Goal: Navigation & Orientation: Find specific page/section

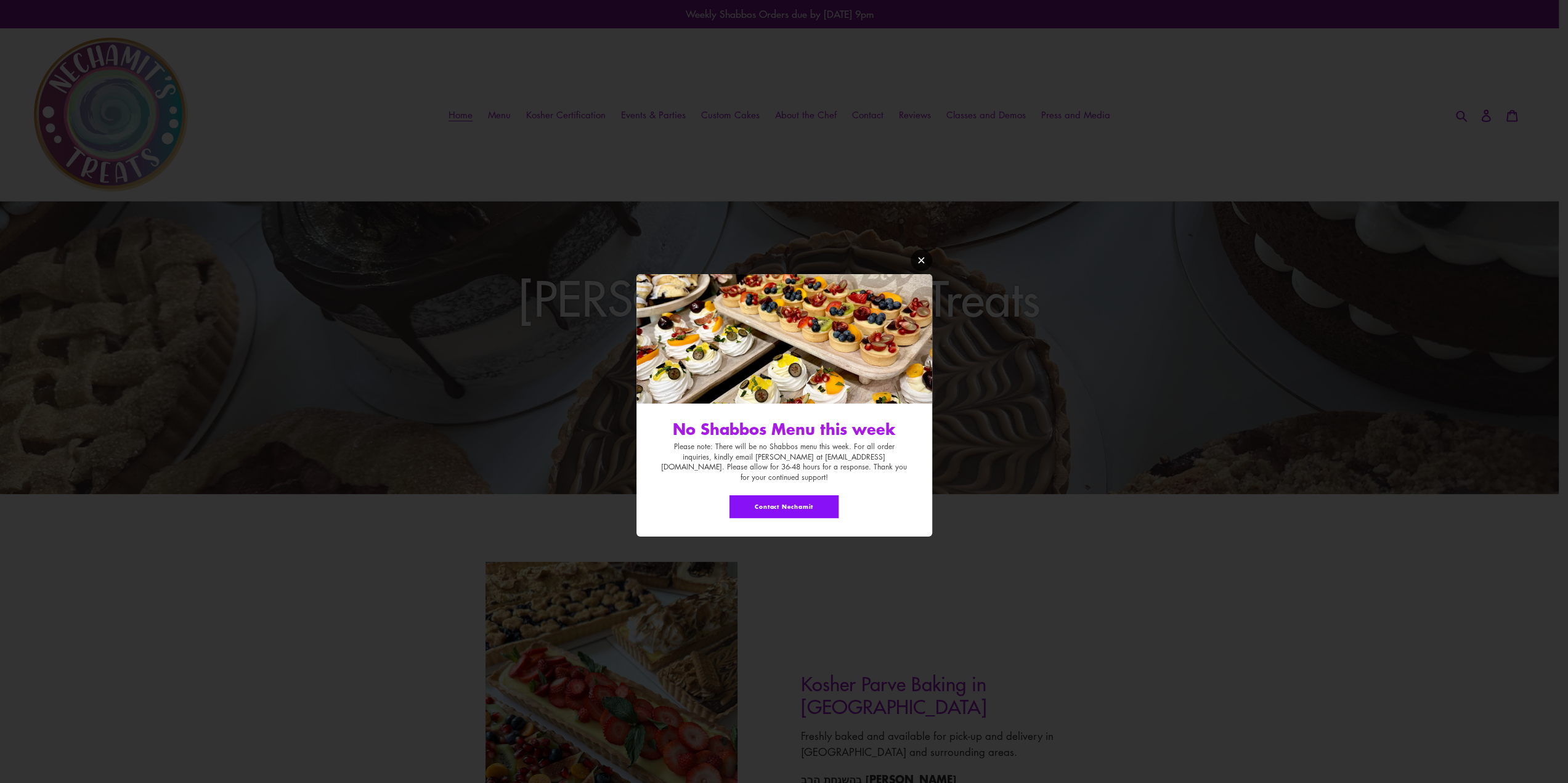
click at [914, 268] on link "Modal window" at bounding box center [921, 260] width 22 height 22
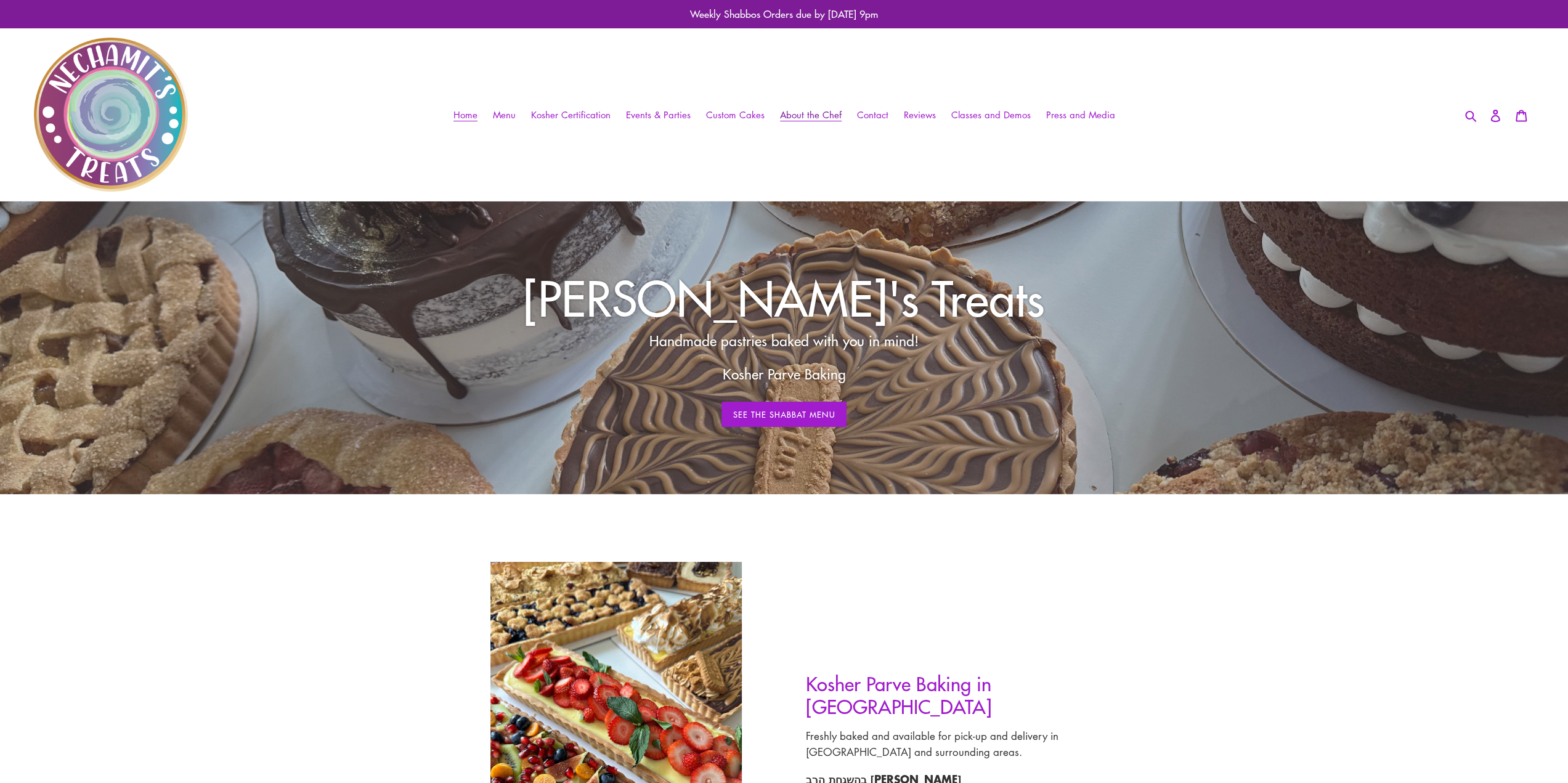
click at [809, 117] on span "About the Chef" at bounding box center [811, 115] width 61 height 13
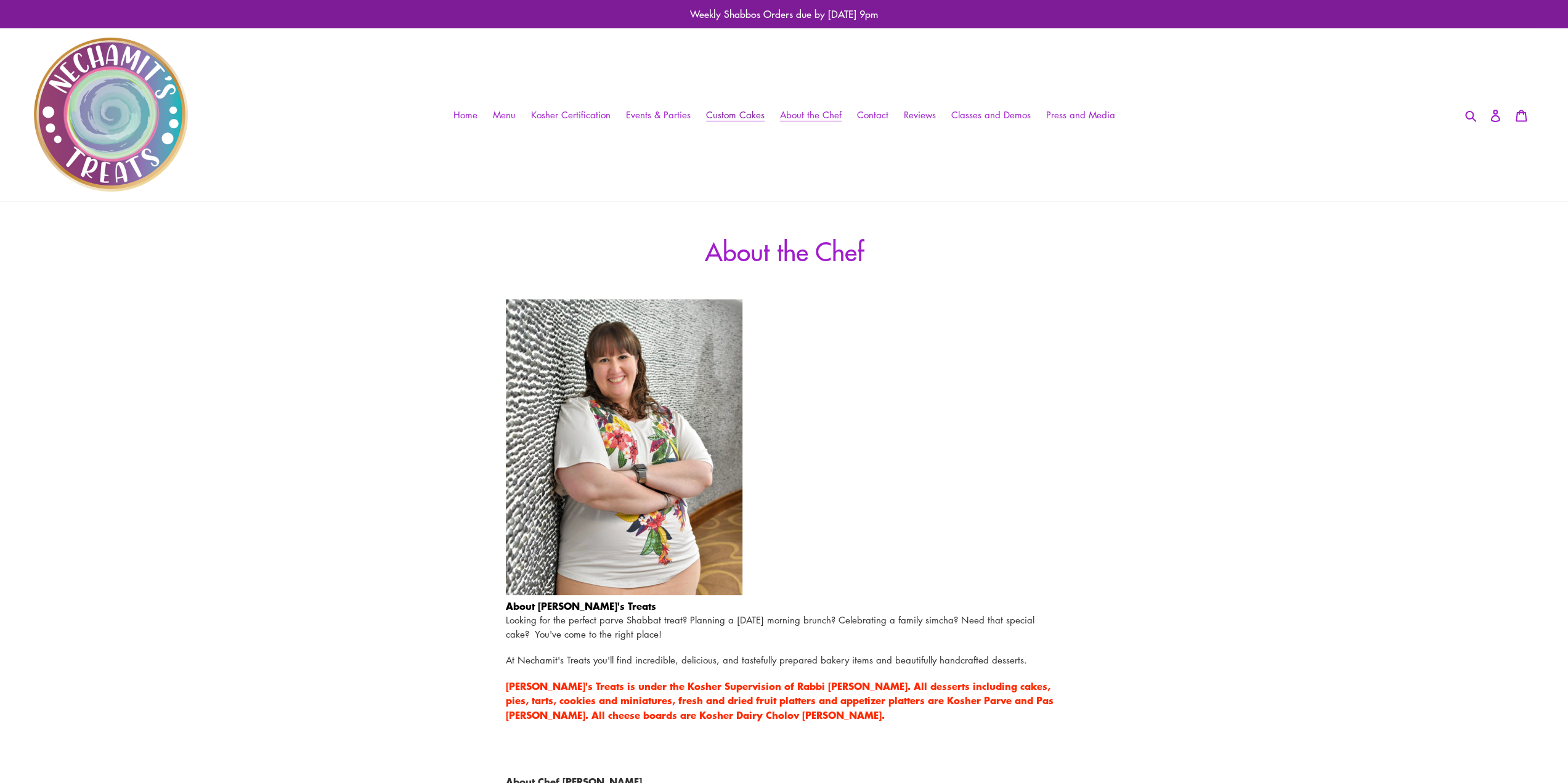
click at [727, 114] on span "Custom Cakes" at bounding box center [736, 115] width 59 height 13
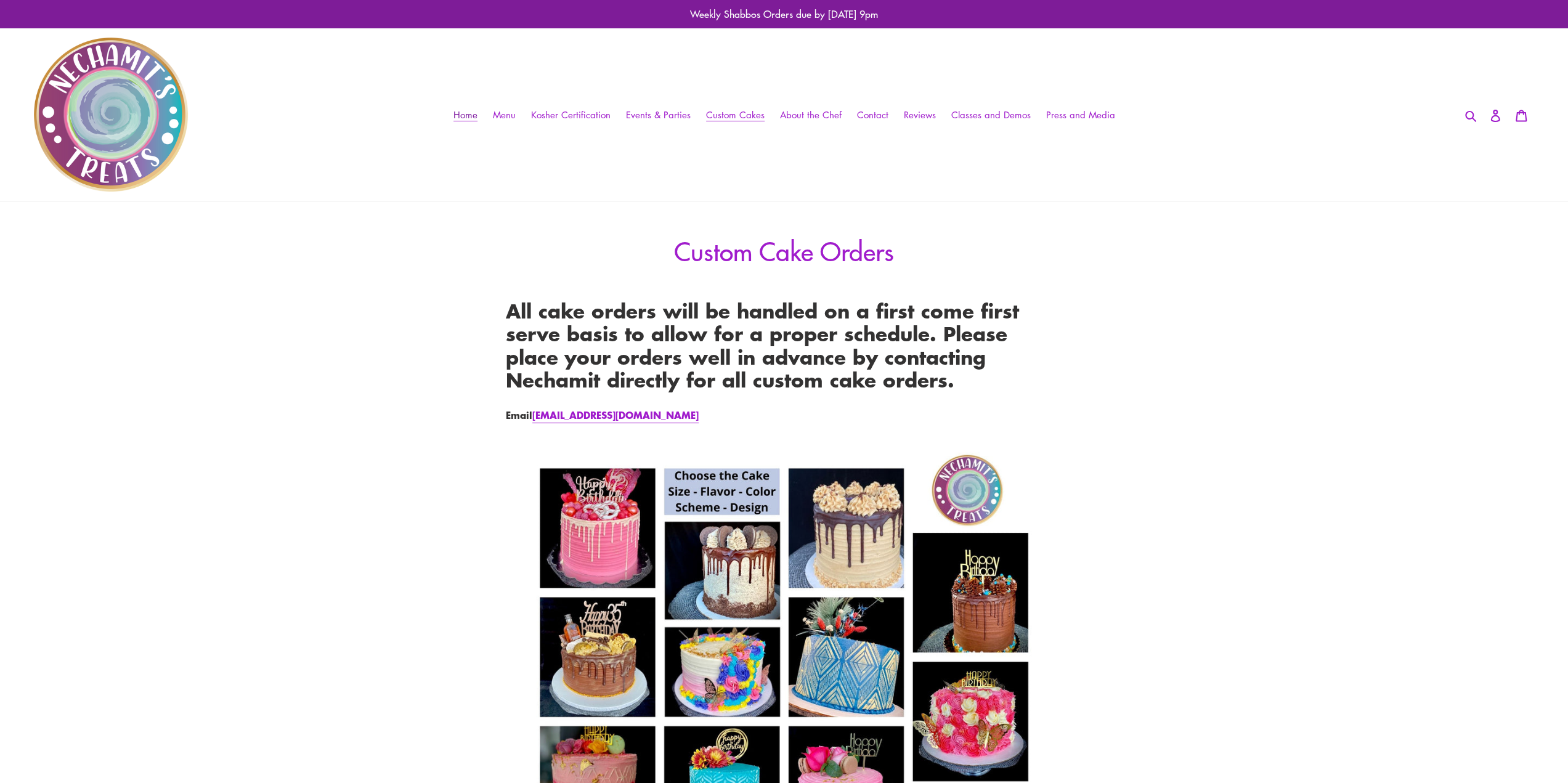
click at [470, 114] on span "Home" at bounding box center [465, 115] width 24 height 13
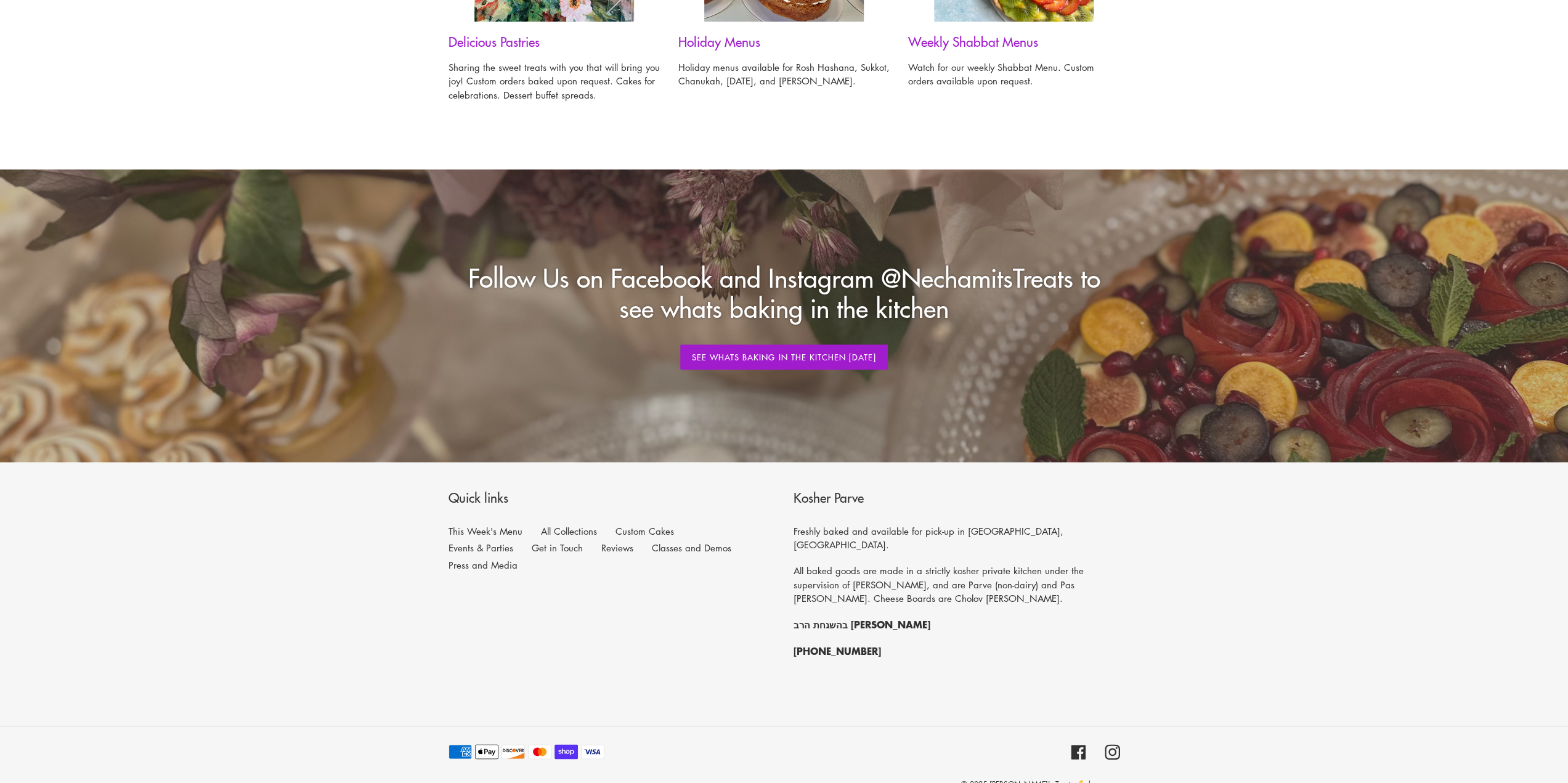
scroll to position [1170, 0]
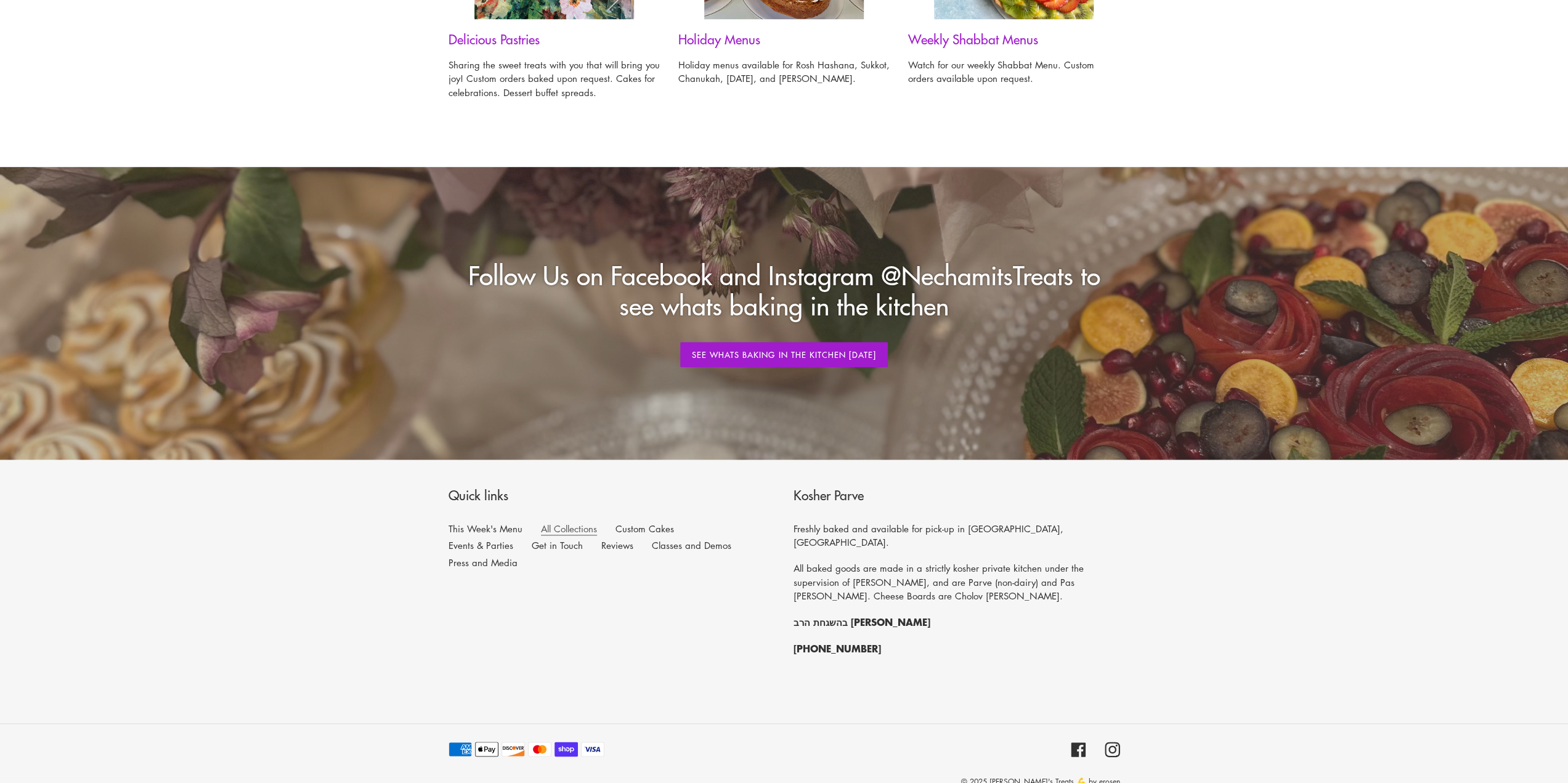
click at [574, 529] on link "All Collections" at bounding box center [569, 529] width 56 height 13
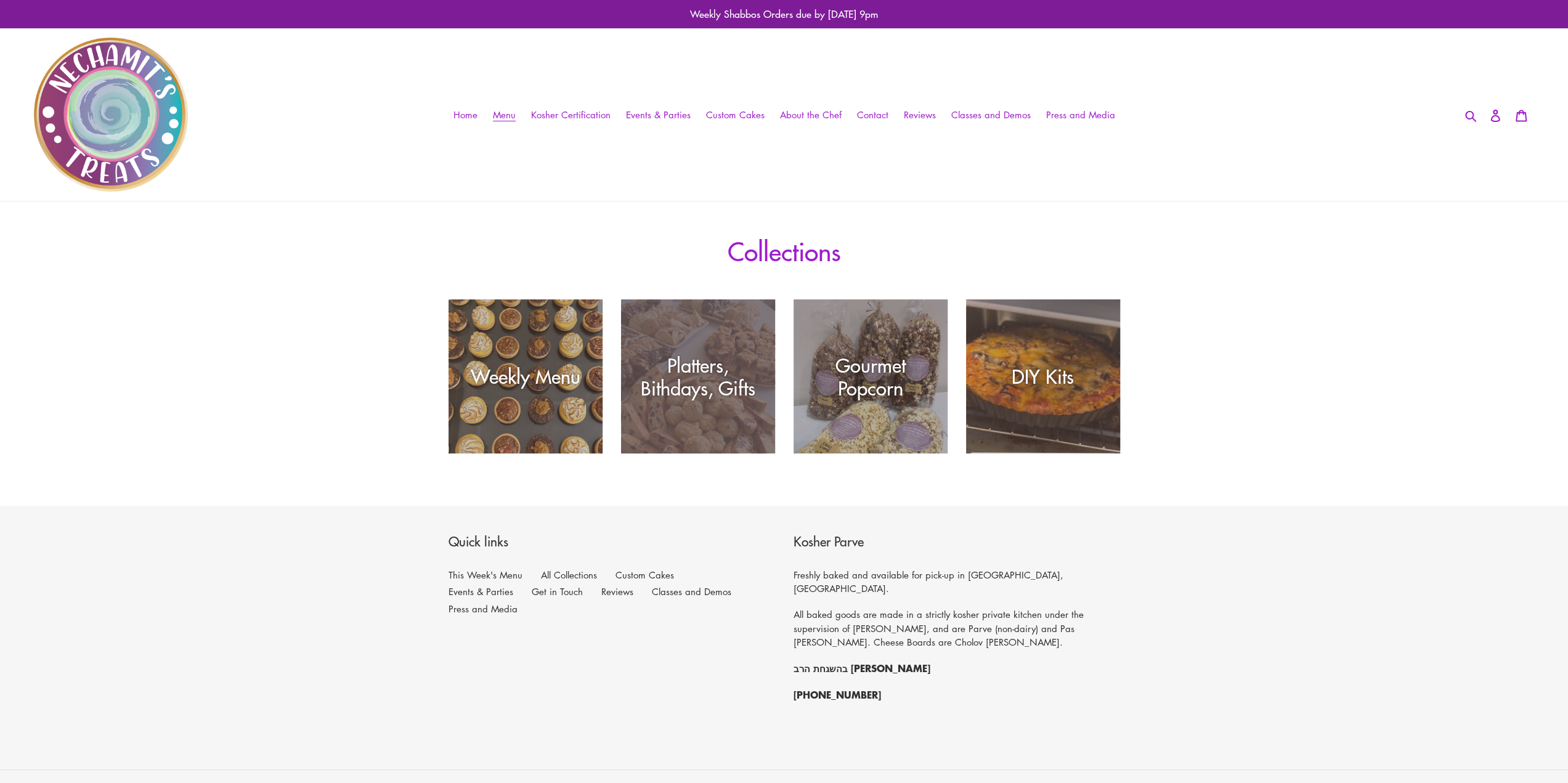
click at [706, 368] on div "Platters, Bithdays, Gifts" at bounding box center [698, 376] width 154 height 46
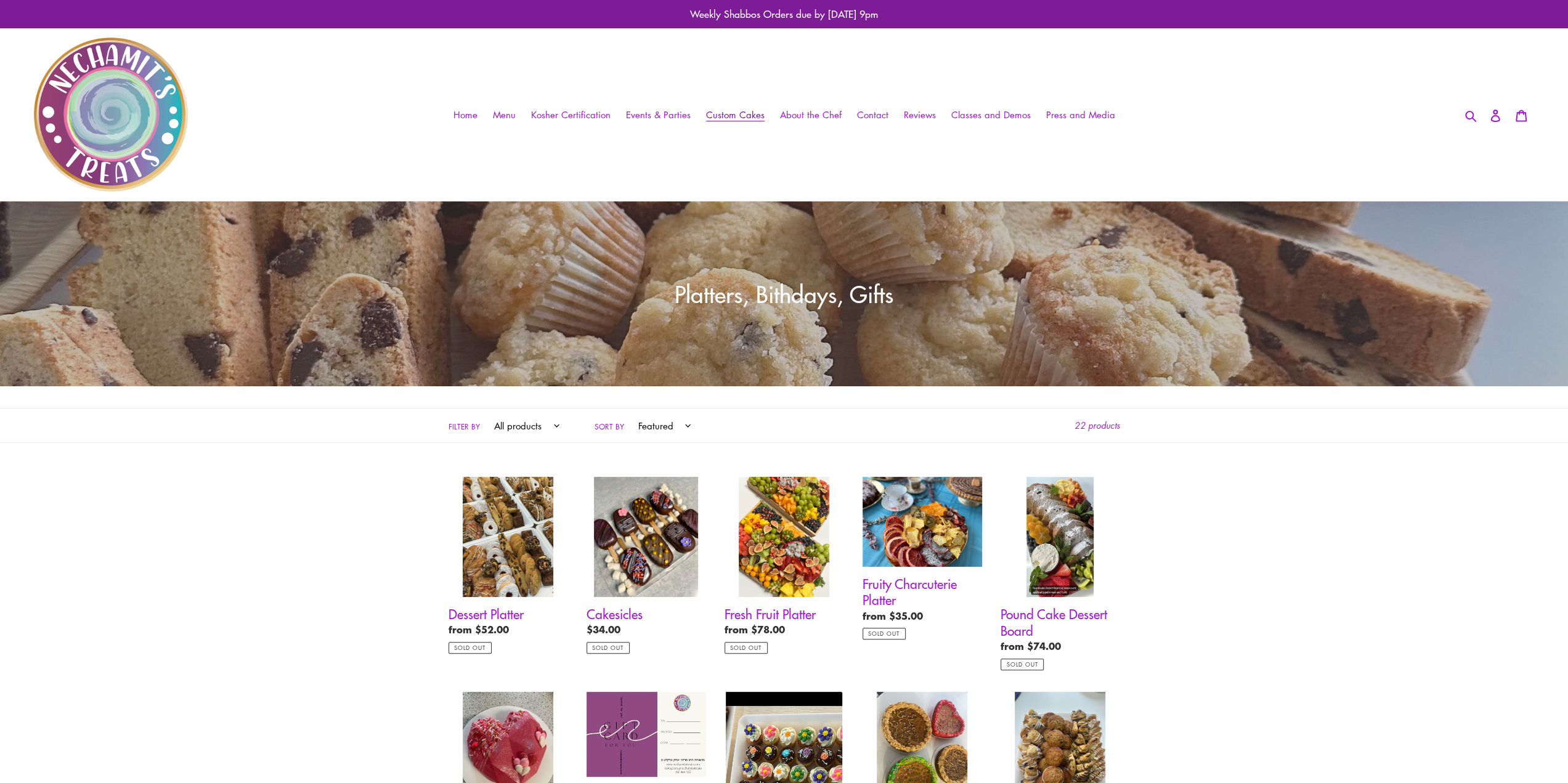
click at [722, 111] on span "Custom Cakes" at bounding box center [736, 115] width 59 height 13
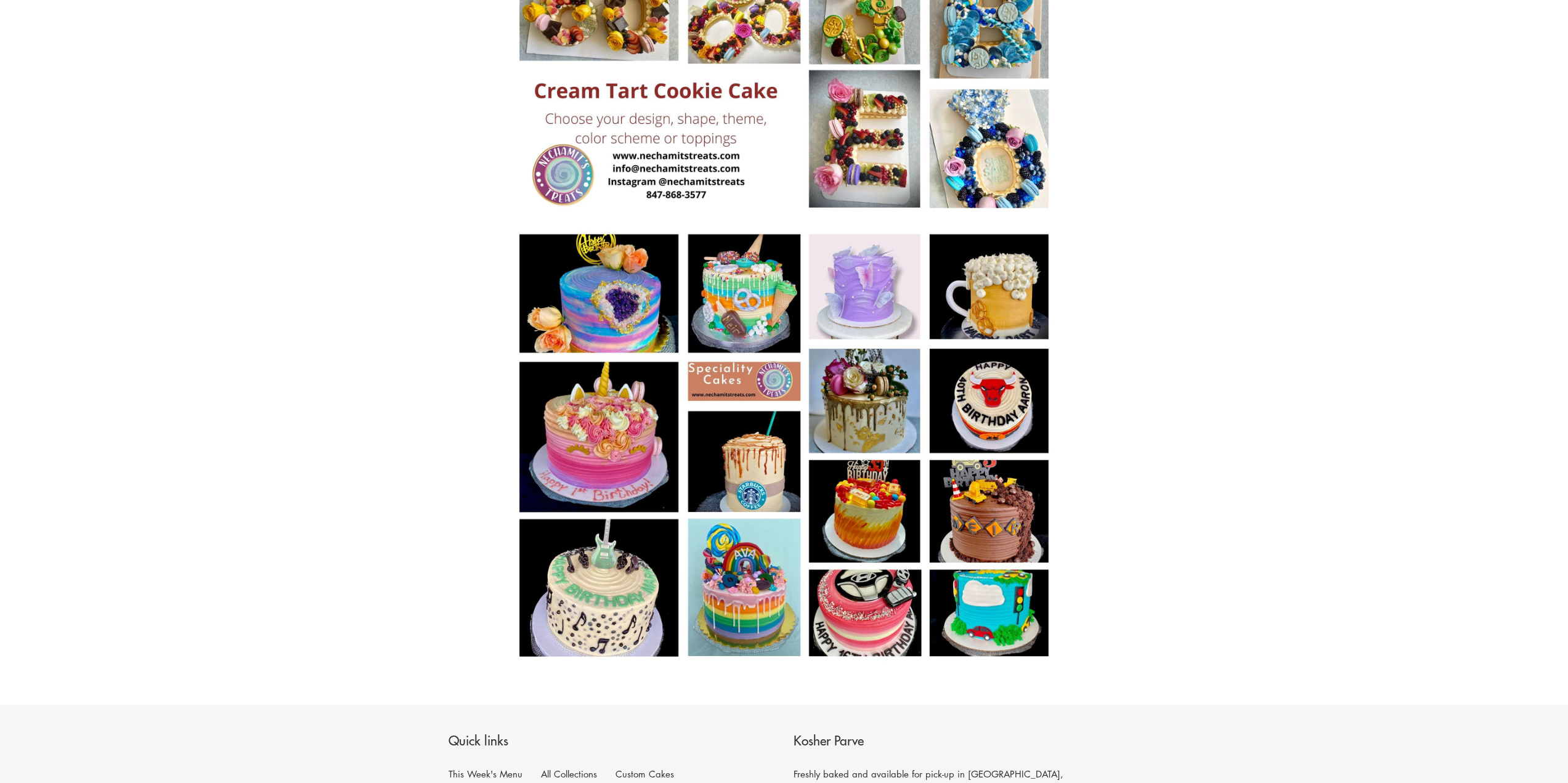
scroll to position [1293, 0]
